Goal: Transaction & Acquisition: Purchase product/service

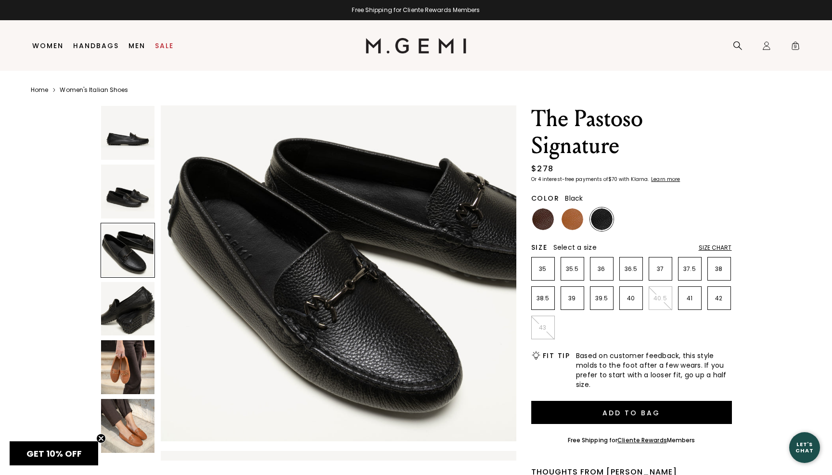
scroll to position [866, 0]
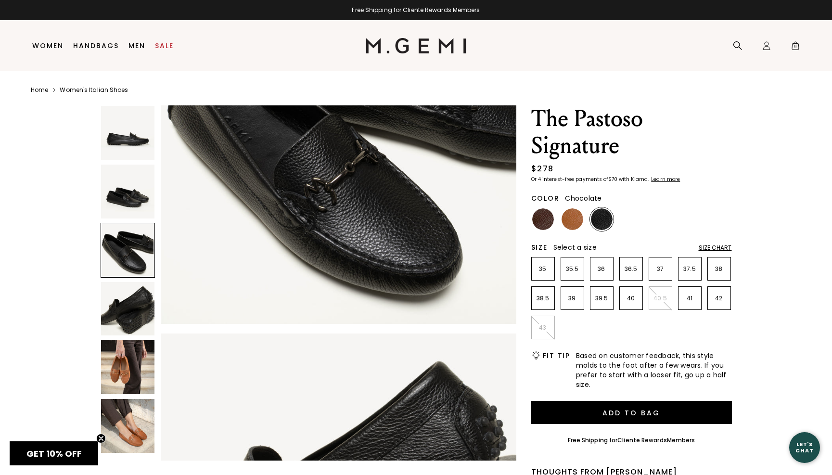
click at [550, 217] on img at bounding box center [543, 219] width 22 height 22
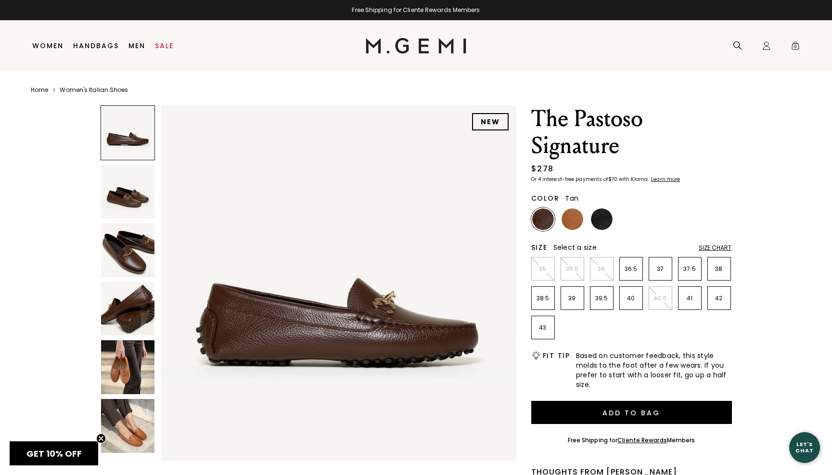
click at [567, 215] on img at bounding box center [573, 219] width 22 height 22
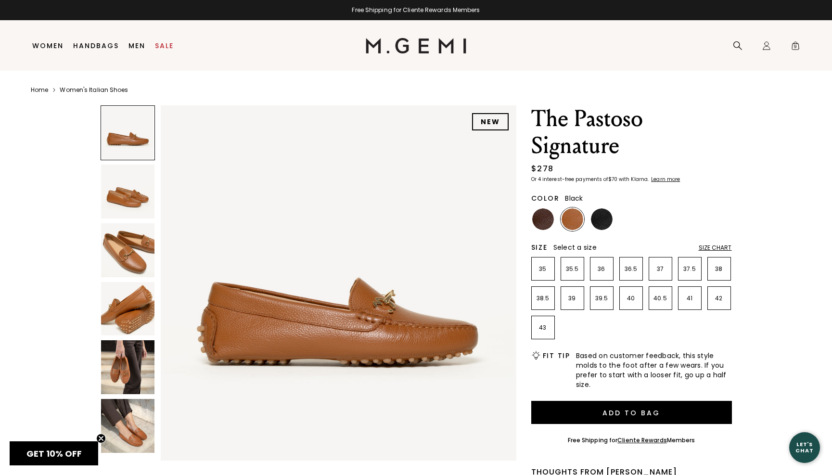
drag, startPoint x: 606, startPoint y: 213, endPoint x: 605, endPoint y: 219, distance: 6.8
click at [606, 213] on img at bounding box center [602, 219] width 22 height 22
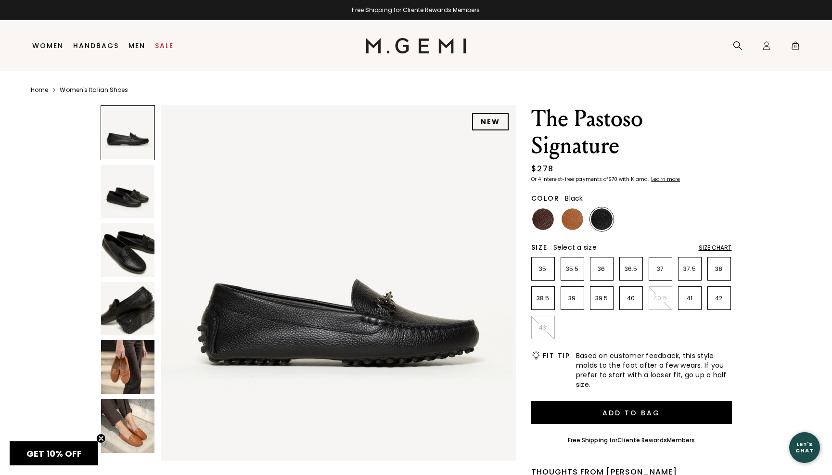
click at [130, 311] on img at bounding box center [128, 309] width 54 height 54
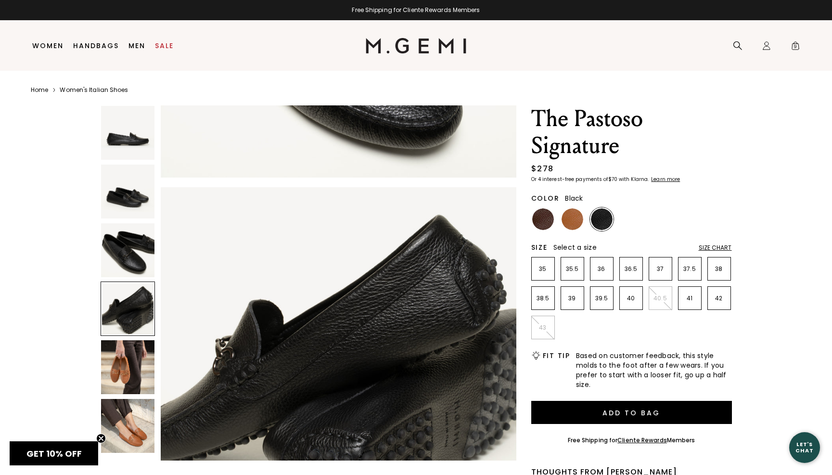
scroll to position [1073, 0]
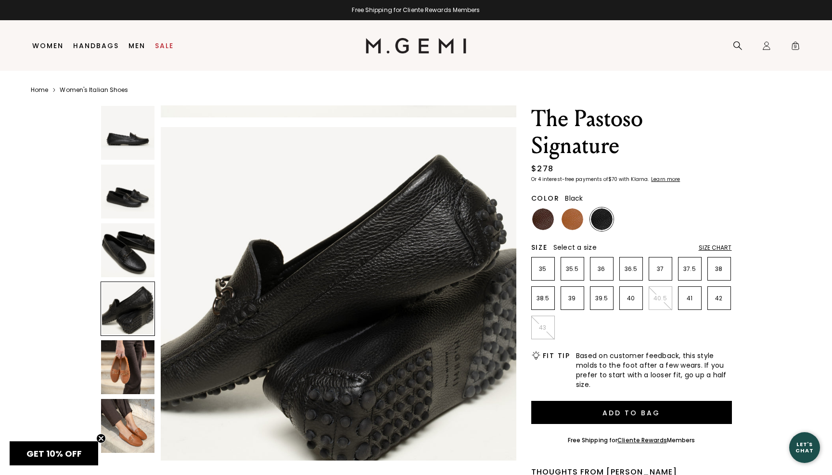
click at [129, 261] on img at bounding box center [128, 250] width 54 height 54
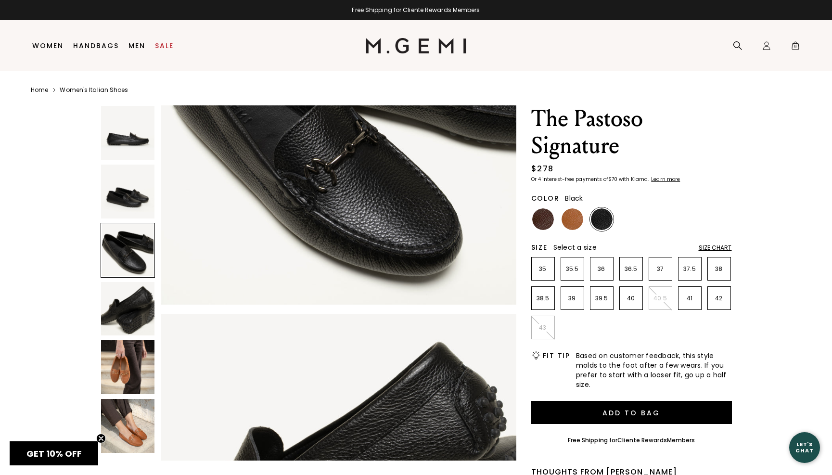
scroll to position [715, 0]
